Goal: Information Seeking & Learning: Check status

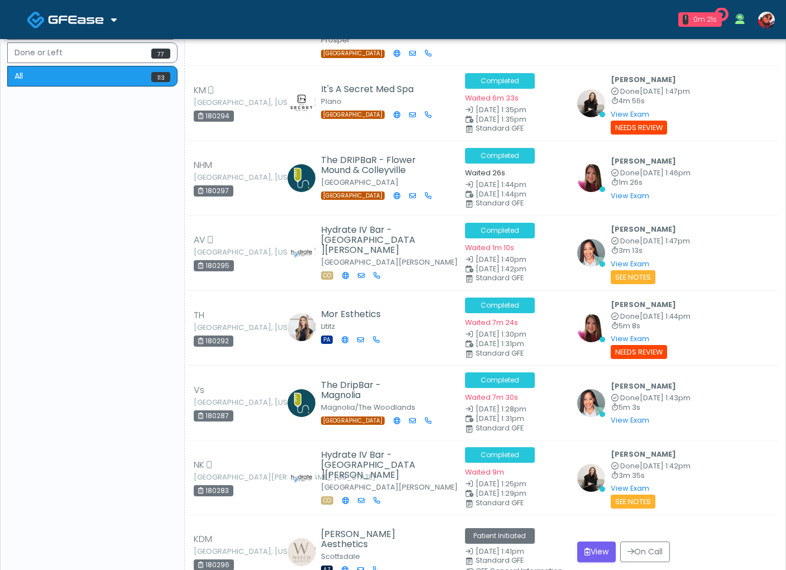
scroll to position [372, 0]
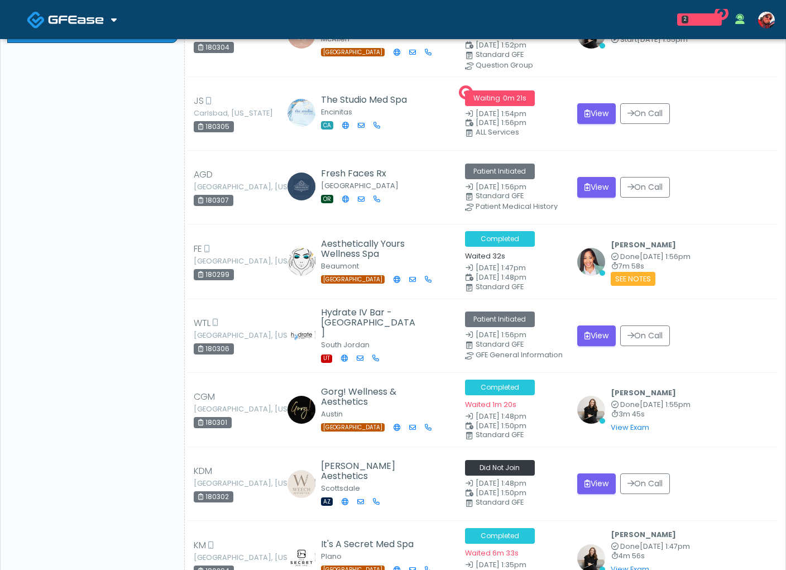
scroll to position [299, 0]
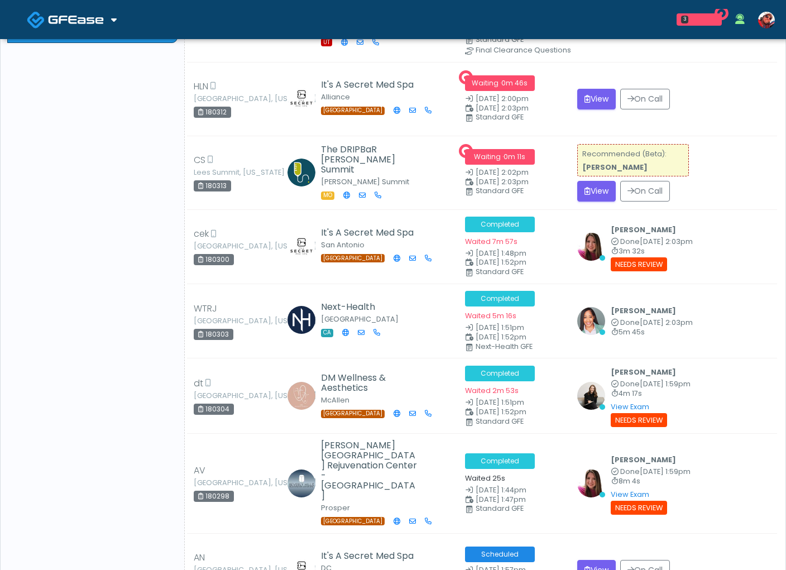
scroll to position [299, 0]
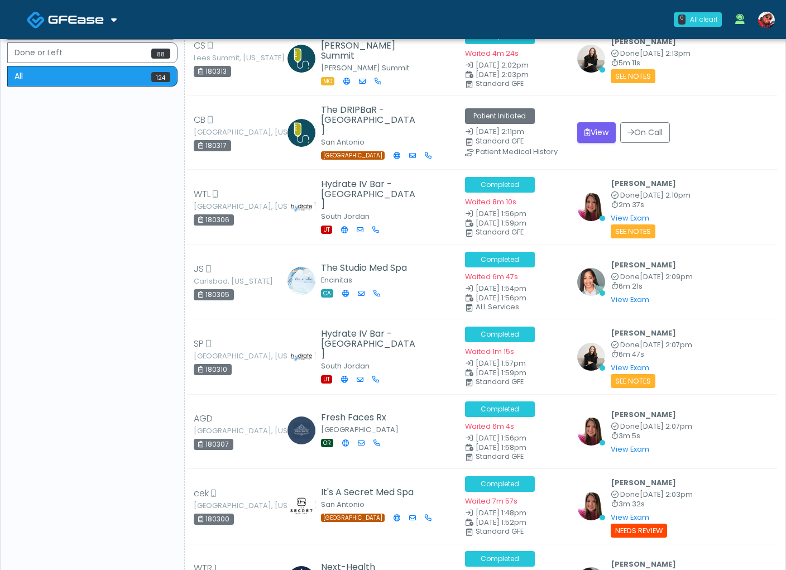
scroll to position [342, 0]
